Goal: Find specific page/section: Find specific page/section

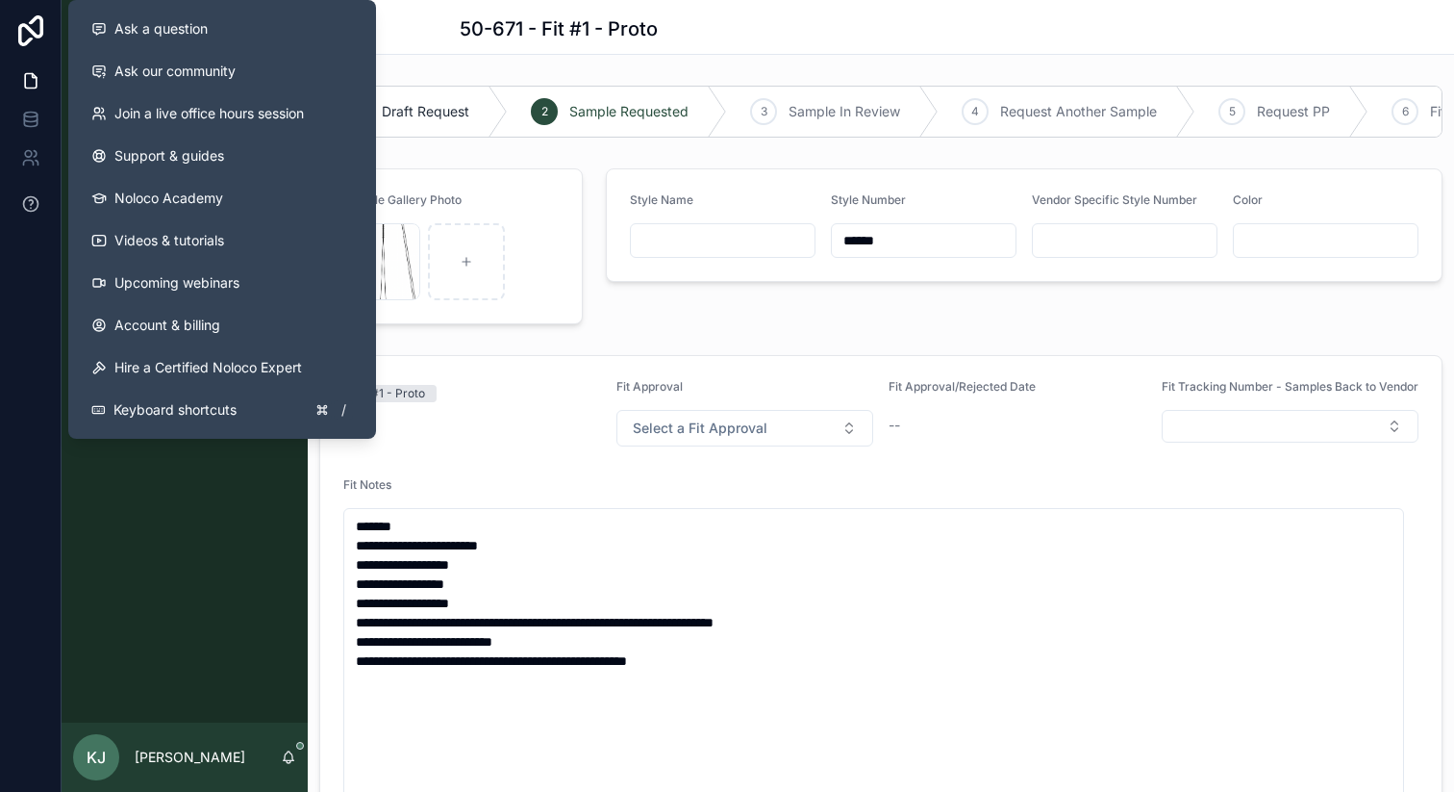
scroll to position [1996, 0]
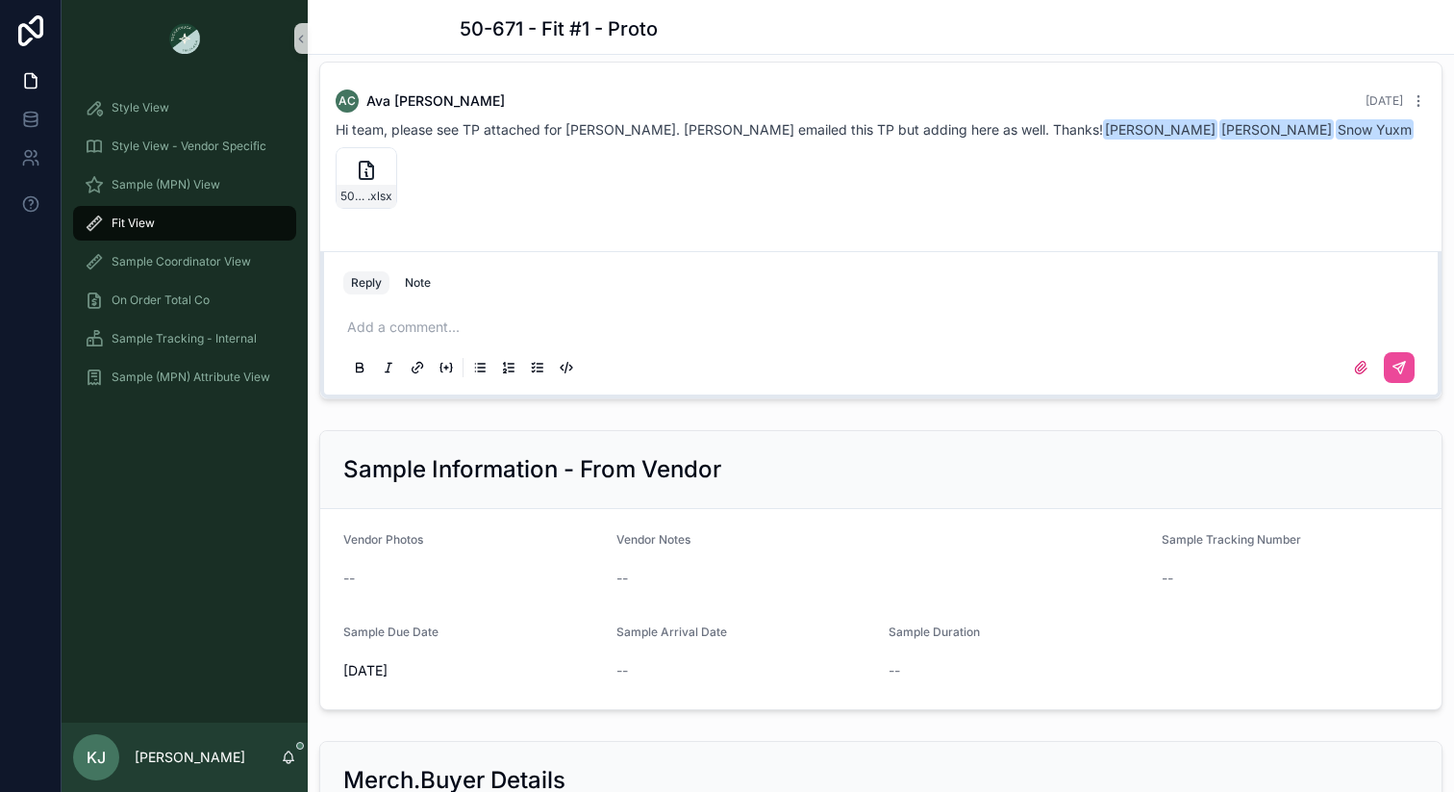
click at [156, 222] on div "Fit View" at bounding box center [185, 223] width 200 height 31
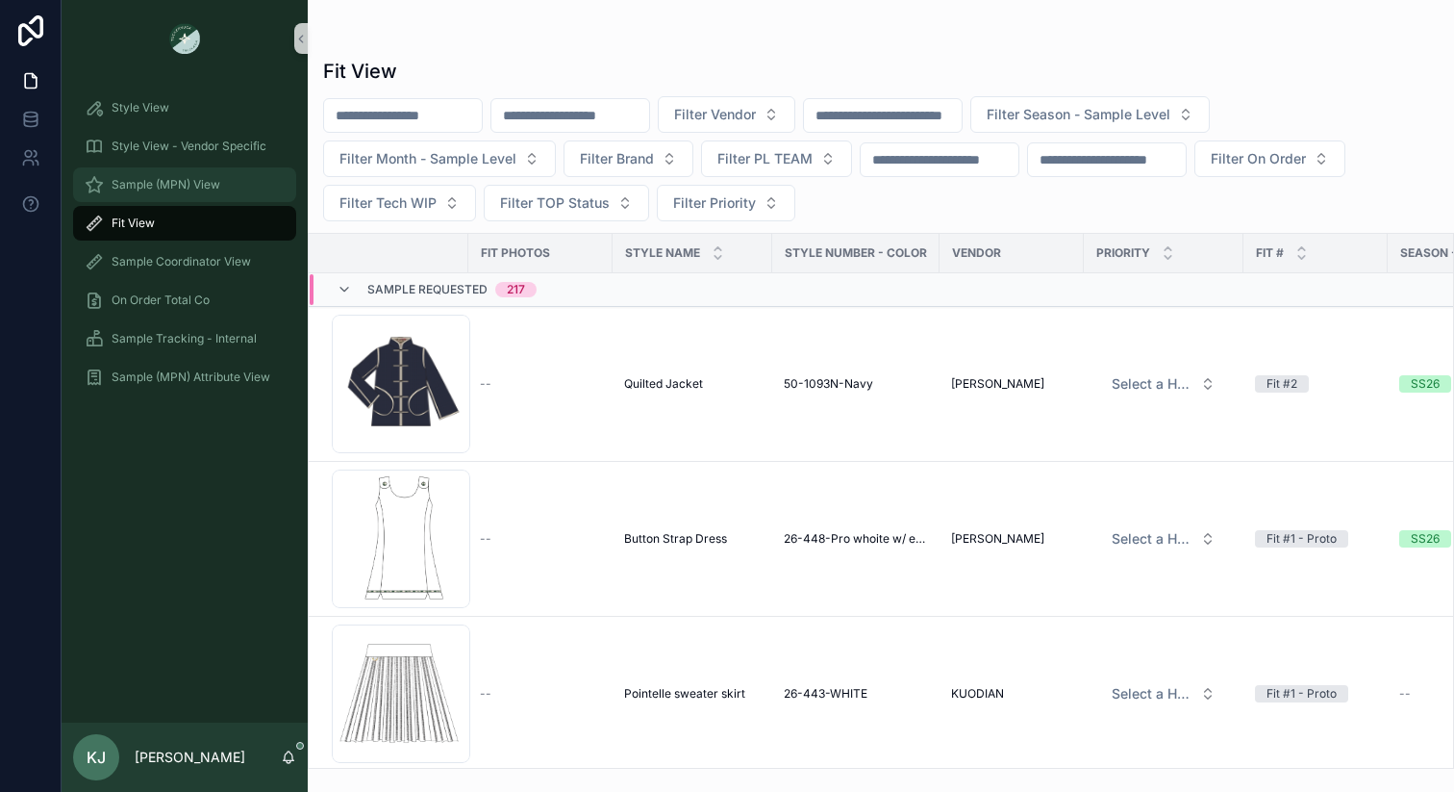
click at [190, 181] on span "Sample (MPN) View" at bounding box center [166, 184] width 109 height 15
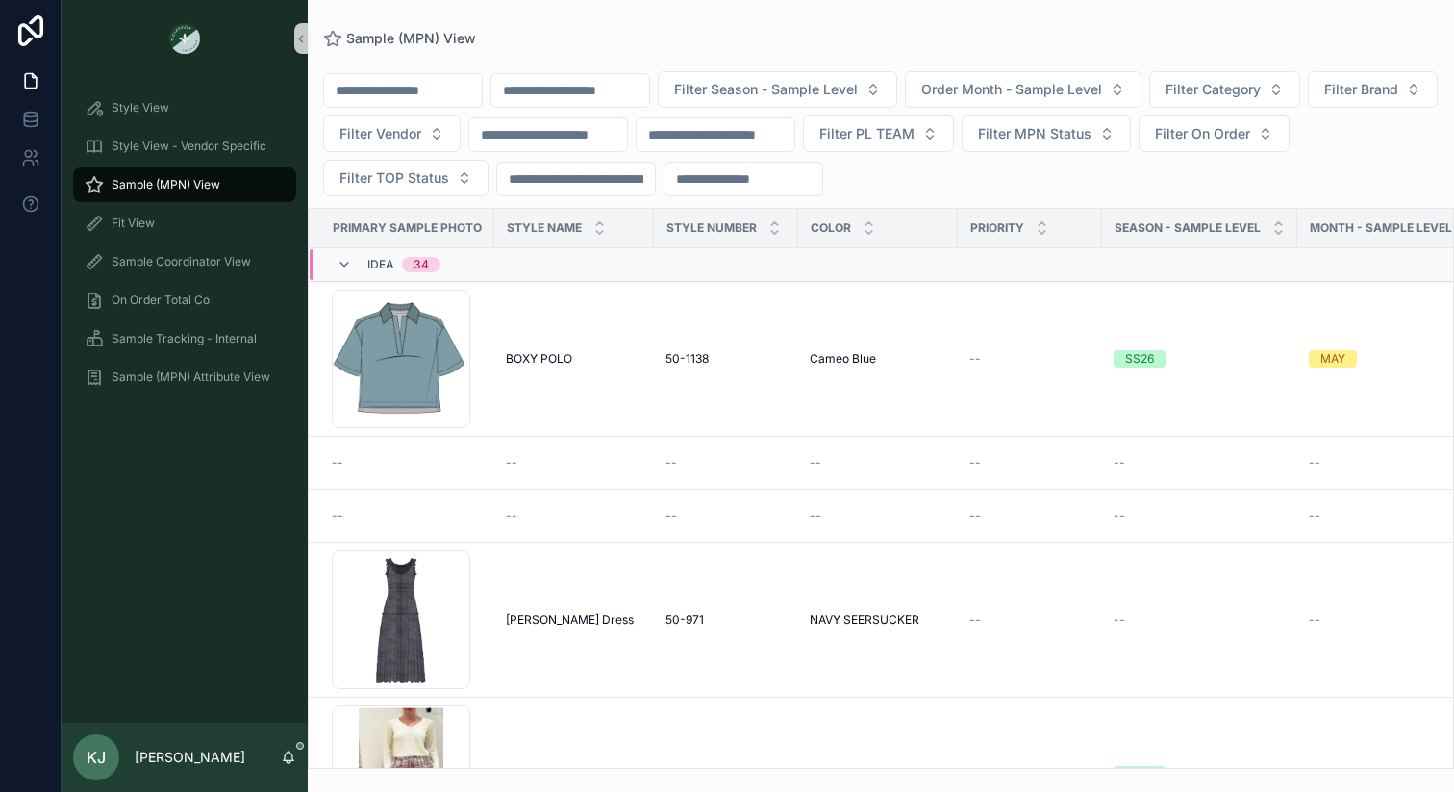
click at [635, 86] on input "scrollable content" at bounding box center [571, 90] width 158 height 27
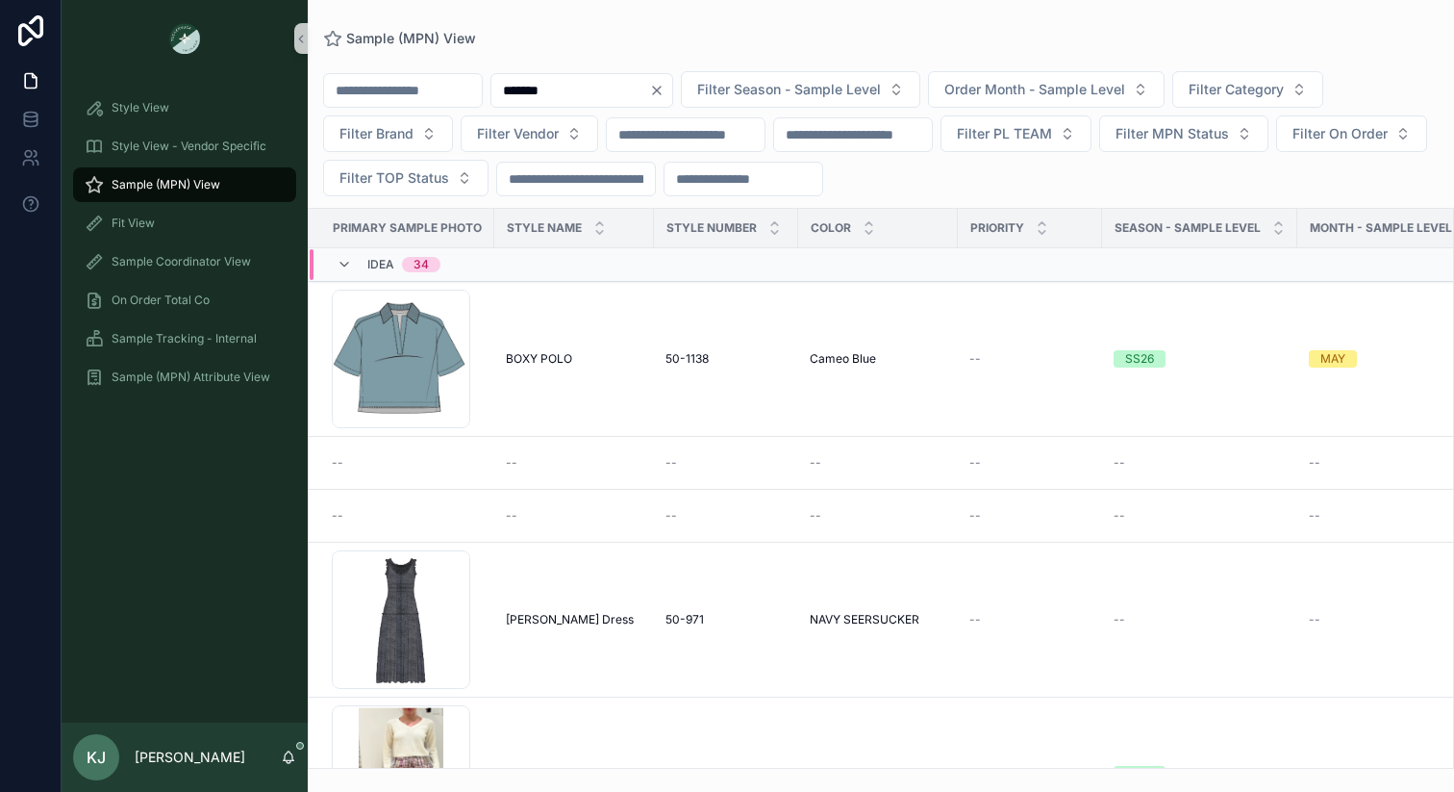
type input "*******"
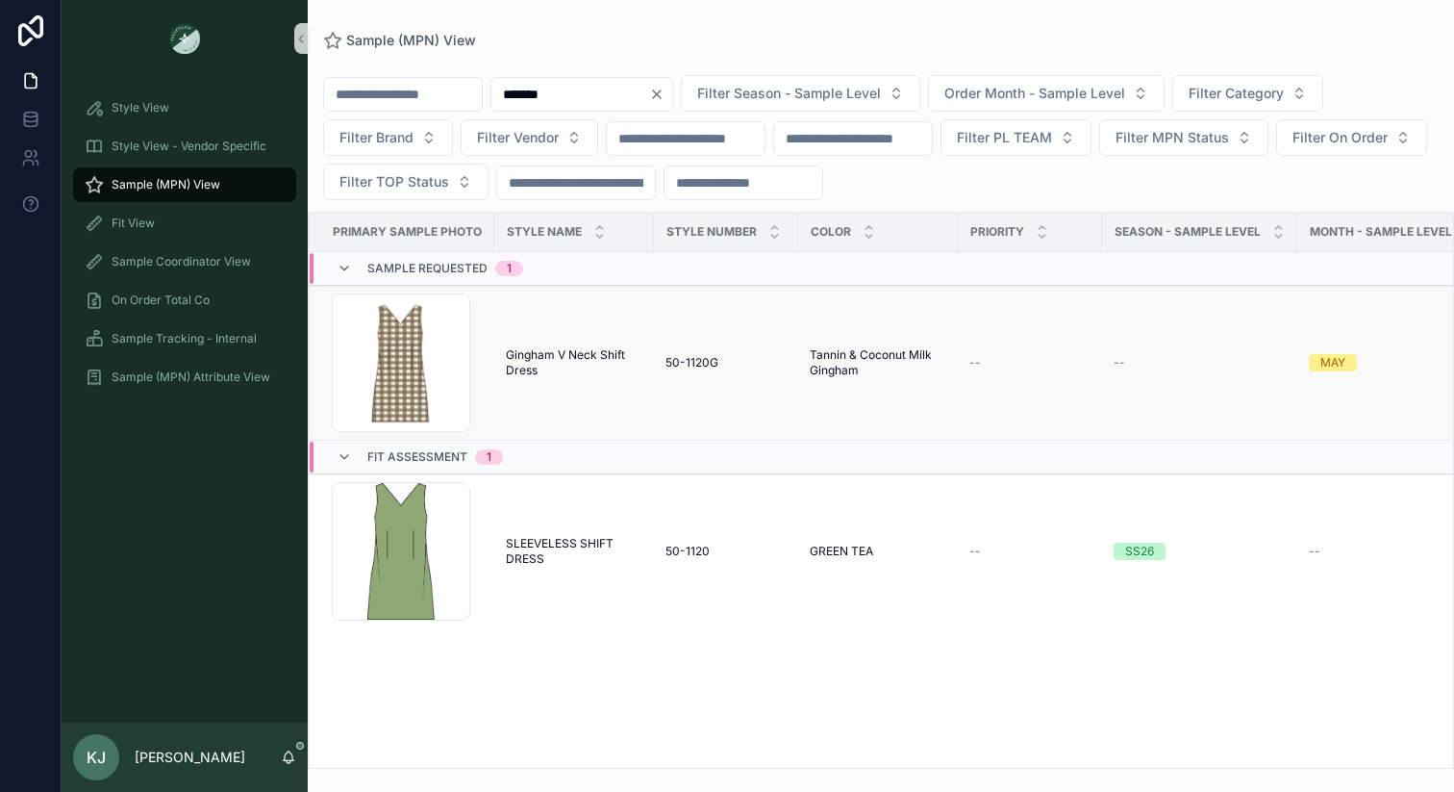
click at [700, 352] on td "50-1120G 50-1120G" at bounding box center [726, 363] width 144 height 155
click at [393, 353] on div "Screenshot-2025-09-15-at-3.58.55-PM .png" at bounding box center [401, 362] width 139 height 139
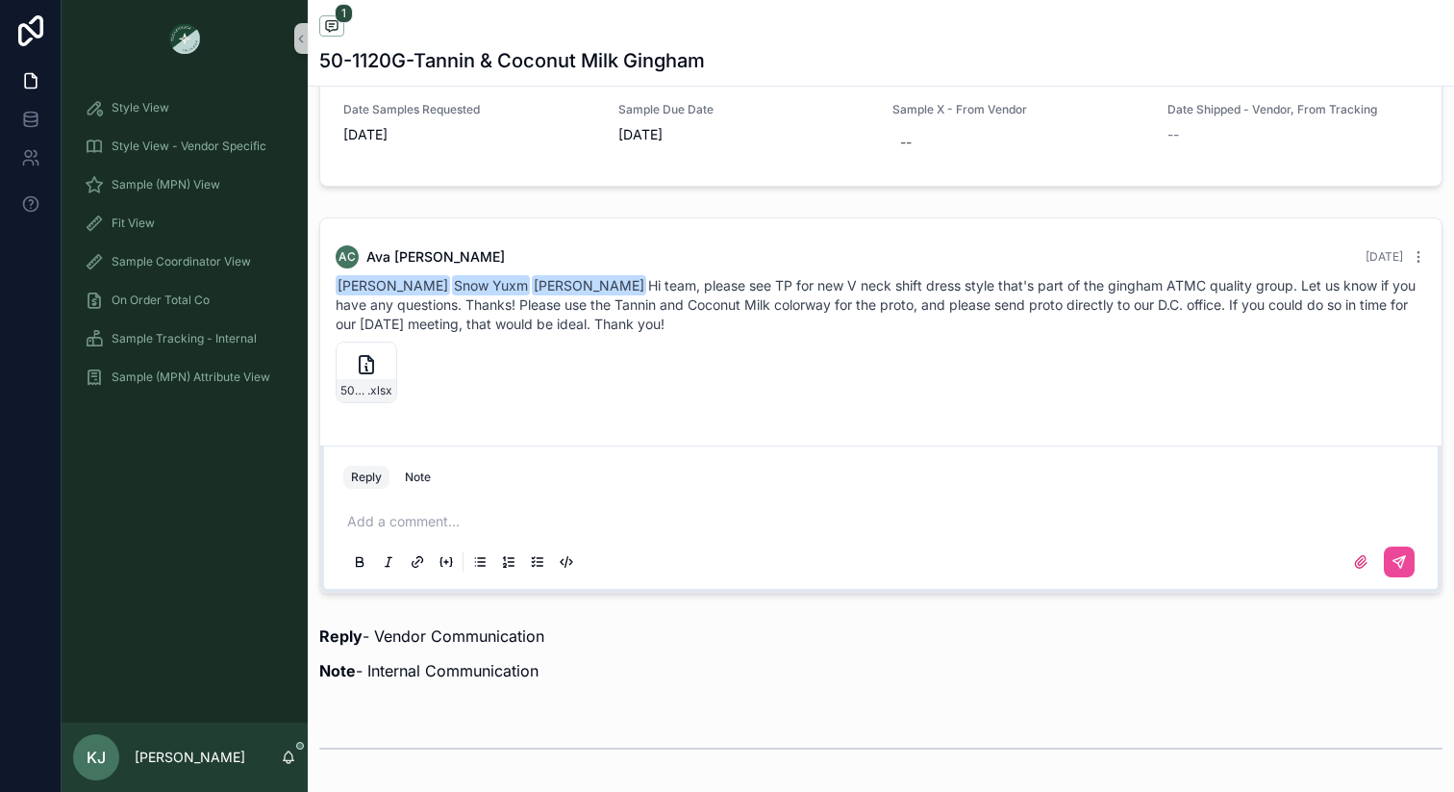
scroll to position [1142, 0]
